Goal: Check status: Check status

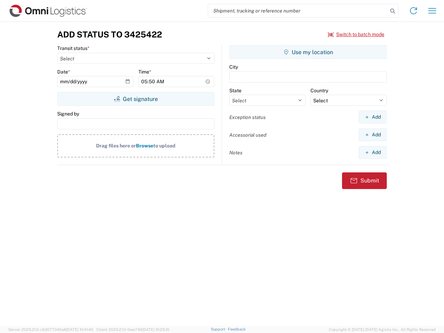
click at [298, 11] on input "search" at bounding box center [298, 10] width 180 height 13
click at [393, 11] on icon at bounding box center [393, 11] width 10 height 10
click at [414, 11] on icon at bounding box center [413, 10] width 11 height 11
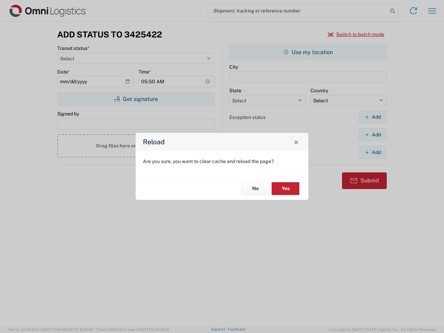
click at [357, 34] on div "Reload Are you sure, you want to clear cache and reload the page? No Yes" at bounding box center [222, 166] width 444 height 333
click at [136, 99] on div "Reload Are you sure, you want to clear cache and reload the page? No Yes" at bounding box center [222, 166] width 444 height 333
click at [308, 52] on div "Reload Are you sure, you want to clear cache and reload the page? No Yes" at bounding box center [222, 166] width 444 height 333
click at [373, 117] on div "Reload Are you sure, you want to clear cache and reload the page? No Yes" at bounding box center [222, 166] width 444 height 333
click at [373, 135] on div "Reload Are you sure, you want to clear cache and reload the page? No Yes" at bounding box center [222, 166] width 444 height 333
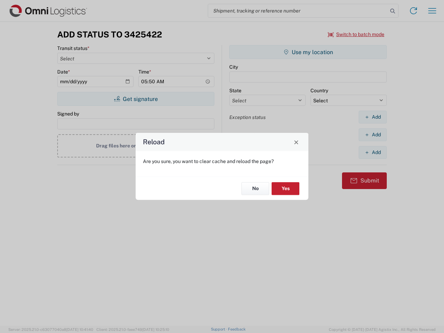
click at [373, 152] on div "Reload Are you sure, you want to clear cache and reload the page? No Yes" at bounding box center [222, 166] width 444 height 333
